Goal: Information Seeking & Learning: Compare options

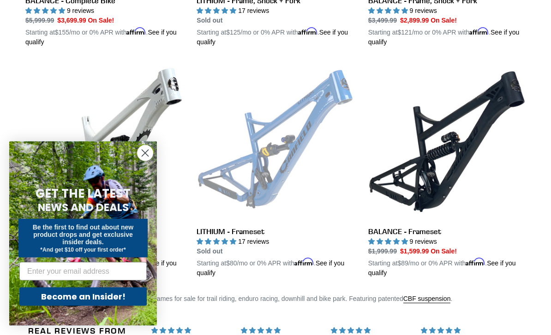
scroll to position [674, 0]
click at [452, 145] on link "BALANCE - Frameset" at bounding box center [446, 170] width 157 height 215
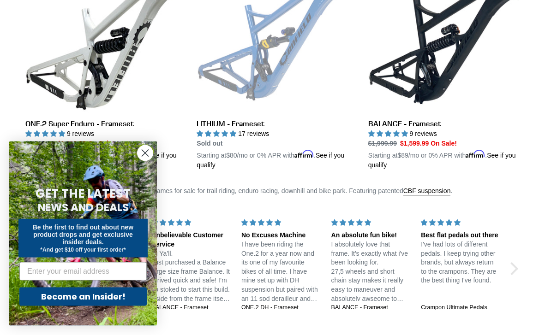
scroll to position [782, 0]
click at [280, 79] on link "LITHIUM - Frameset" at bounding box center [275, 62] width 157 height 215
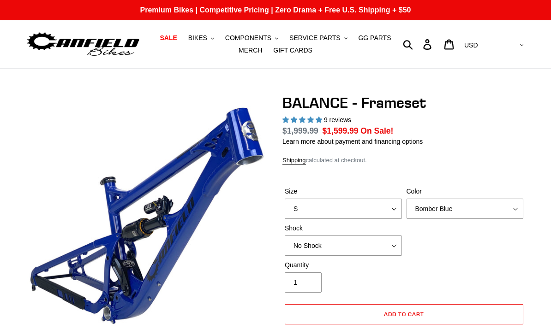
select select "highest-rating"
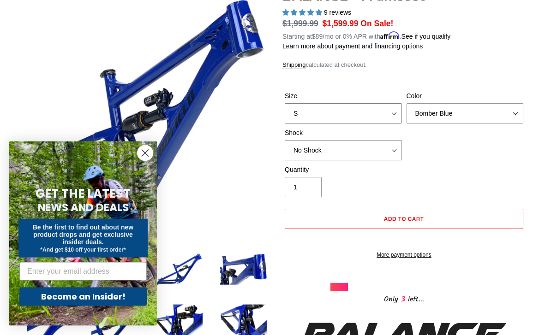
click at [380, 113] on select "S M L XL" at bounding box center [343, 114] width 117 height 20
select select "M"
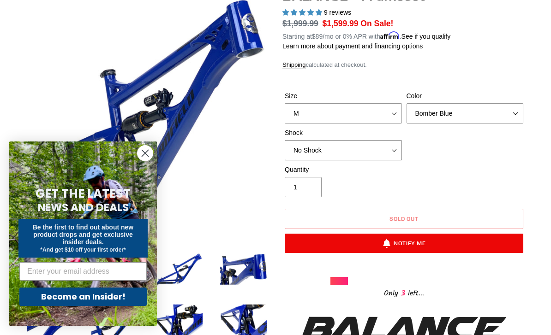
click at [374, 149] on select "No Shock Cane Creek Kitsuma Air Öhlins TTX2 Air EXT Storia V3-S" at bounding box center [343, 150] width 117 height 20
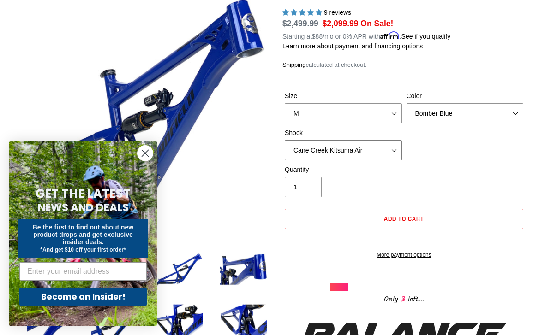
click at [371, 155] on select "No Shock Cane Creek Kitsuma Air Öhlins TTX2 Air EXT Storia V3-S" at bounding box center [343, 150] width 117 height 20
click at [373, 150] on select "No Shock Cane Creek Kitsuma Air Öhlins TTX2 Air EXT Storia V3-S" at bounding box center [343, 150] width 117 height 20
click at [374, 147] on select "No Shock Cane Creek Kitsuma Air Öhlins TTX2 Air EXT Storia V3-S" at bounding box center [343, 150] width 117 height 20
select select "Öhlins TTX2 Air"
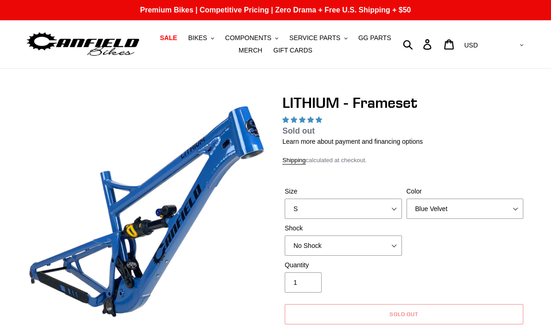
select select "highest-rating"
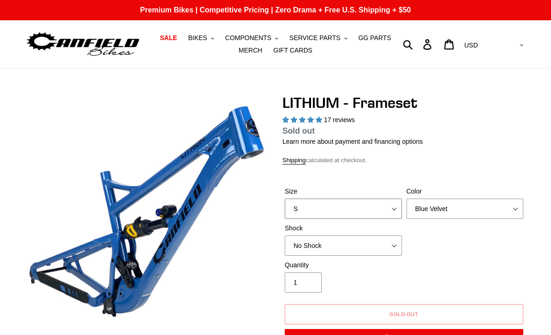
click at [378, 214] on select "S M L XL" at bounding box center [343, 209] width 117 height 20
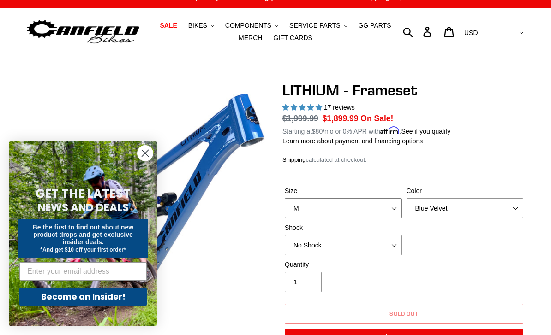
scroll to position [13, 0]
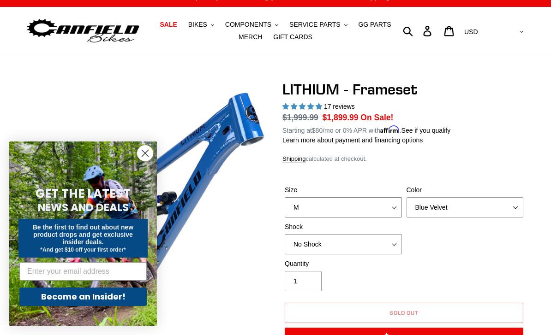
click at [374, 206] on select "S M L XL" at bounding box center [343, 207] width 117 height 20
click at [352, 205] on select "S M L XL" at bounding box center [343, 207] width 117 height 20
select select "XL"
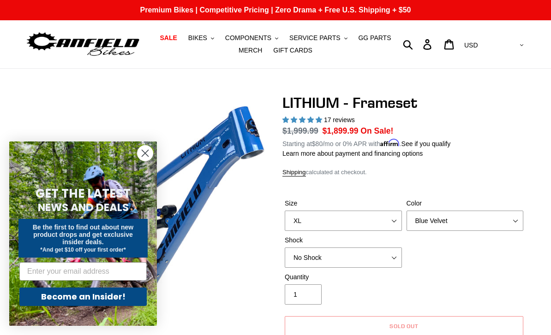
click at [145, 151] on circle "Close dialog" at bounding box center [144, 153] width 15 height 15
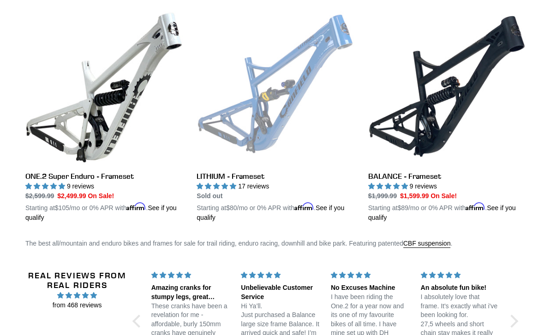
scroll to position [727, 0]
